Goal: Obtain resource: Download file/media

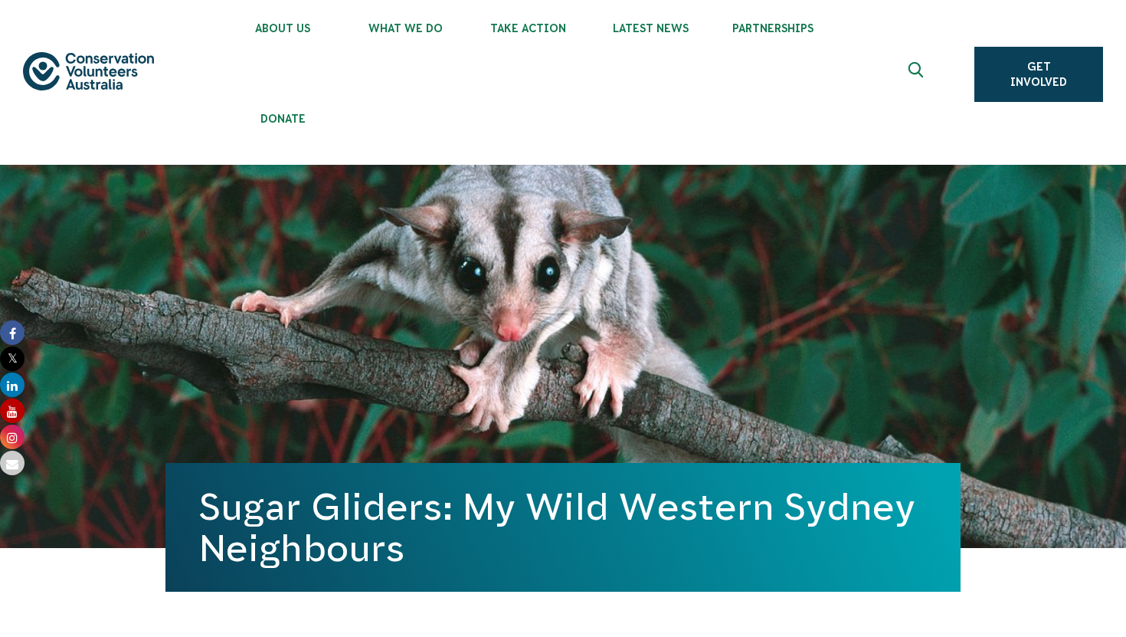
scroll to position [19, 0]
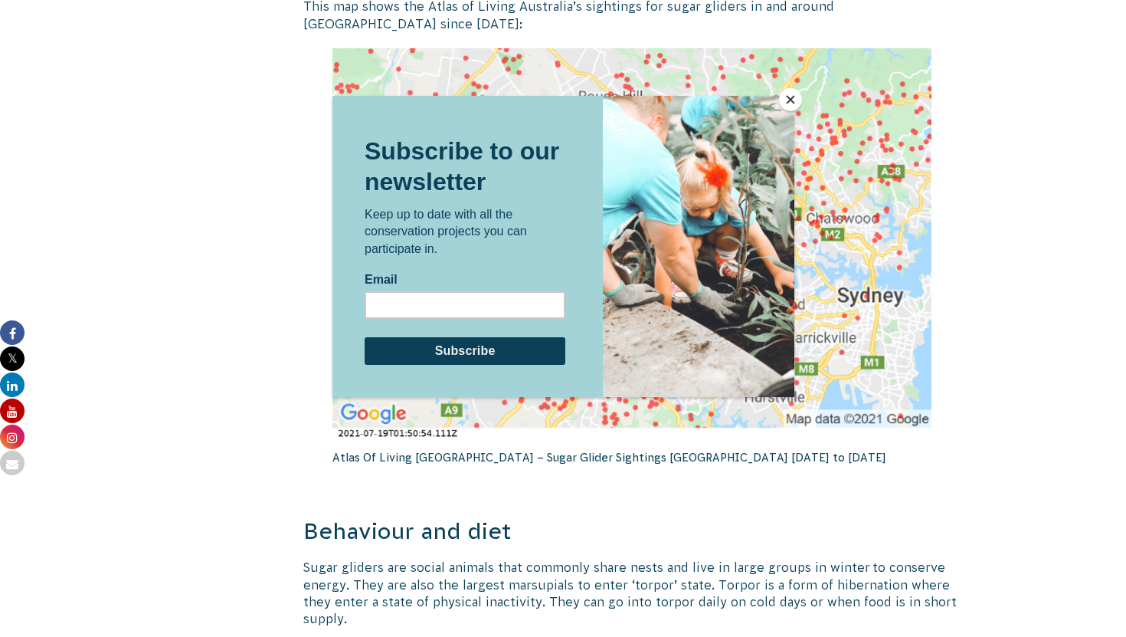
scroll to position [2662, 0]
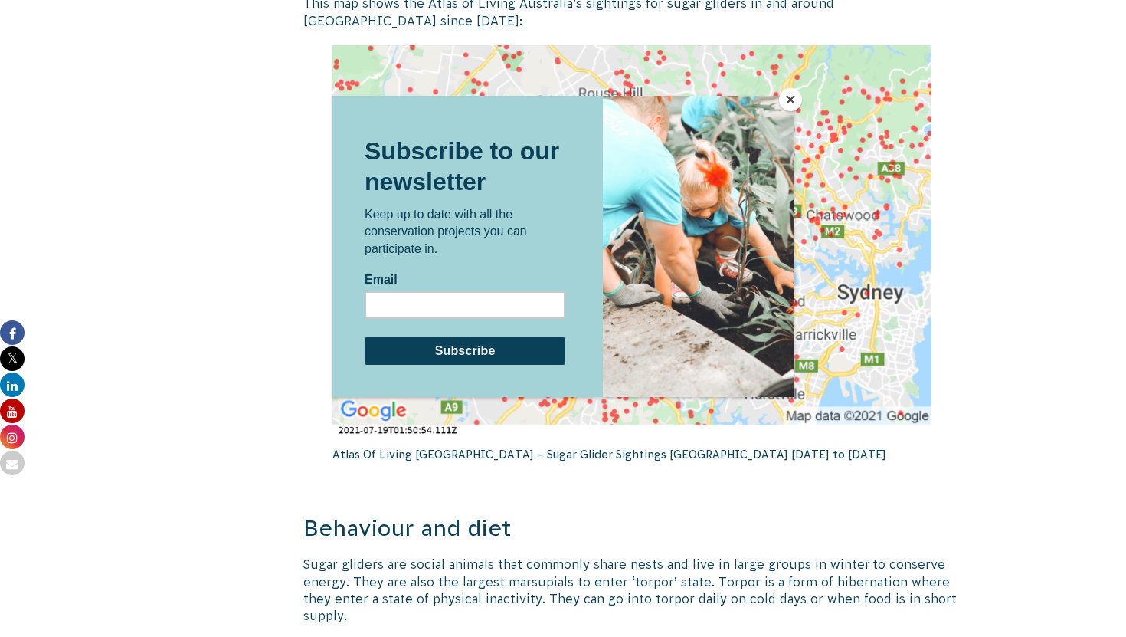
click at [787, 92] on button "Close" at bounding box center [790, 99] width 23 height 23
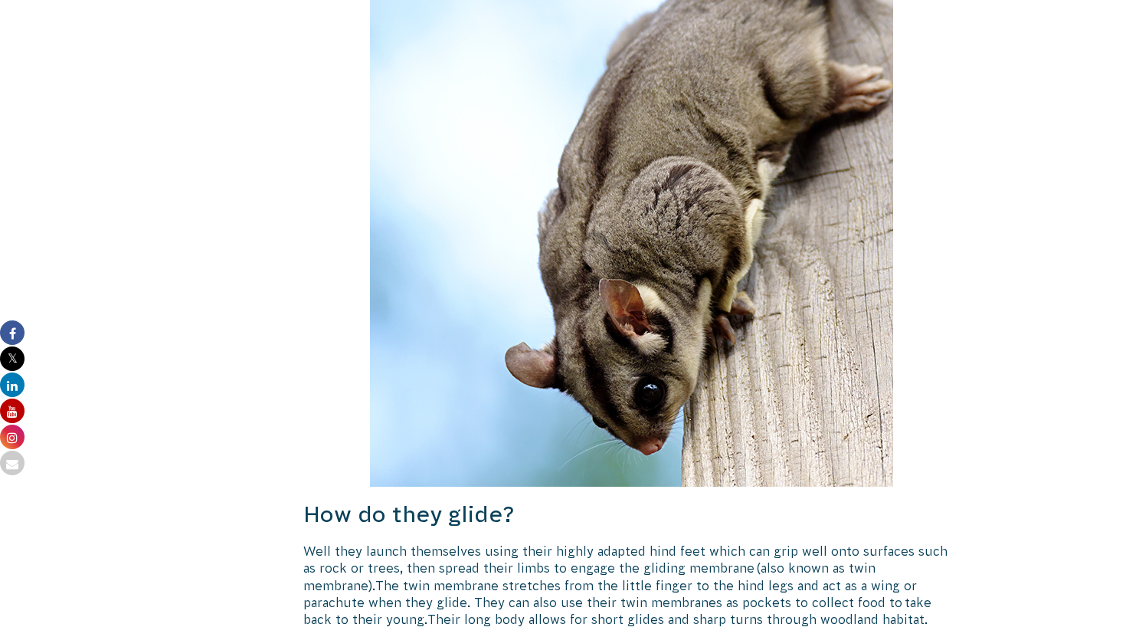
scroll to position [0, 0]
